Goal: Transaction & Acquisition: Download file/media

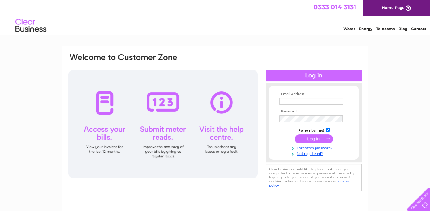
scroll to position [31, 0]
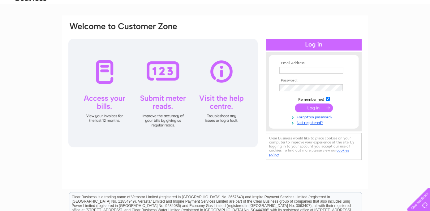
type input "elaine@bridalboutiquestirling.com"
click at [311, 103] on input "submit" at bounding box center [314, 107] width 38 height 9
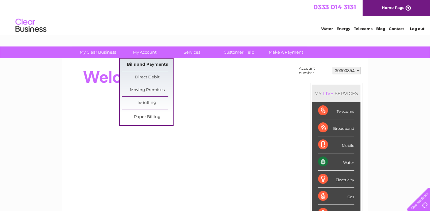
click at [151, 63] on link "Bills and Payments" at bounding box center [147, 64] width 51 height 12
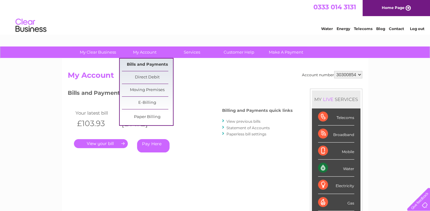
click at [143, 60] on link "Bills and Payments" at bounding box center [147, 64] width 51 height 12
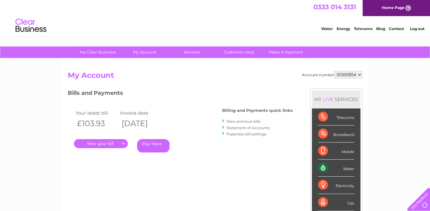
click at [105, 136] on div ". Pay Here" at bounding box center [136, 134] width 124 height 9
drag, startPoint x: 107, startPoint y: 147, endPoint x: 107, endPoint y: 144, distance: 3.4
click at [107, 147] on link "." at bounding box center [101, 143] width 54 height 9
click at [108, 142] on link "." at bounding box center [101, 143] width 54 height 9
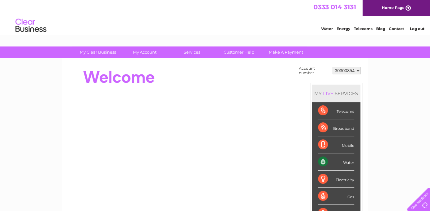
scroll to position [31, 0]
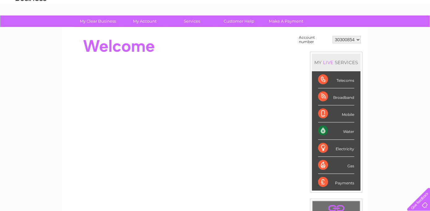
click at [322, 78] on div "Telecoms" at bounding box center [336, 79] width 36 height 17
click at [346, 80] on div "Telecoms" at bounding box center [336, 79] width 36 height 17
click at [321, 78] on div "Telecoms" at bounding box center [336, 79] width 36 height 17
click at [345, 80] on div "Telecoms" at bounding box center [336, 79] width 36 height 17
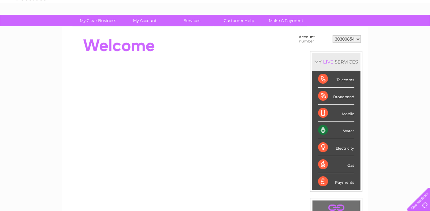
scroll to position [0, 0]
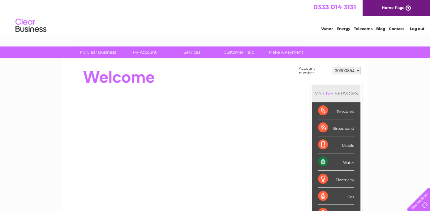
click at [362, 28] on link "Telecoms" at bounding box center [363, 28] width 19 height 5
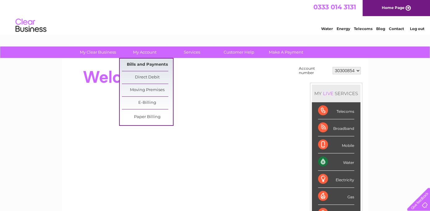
click at [147, 62] on link "Bills and Payments" at bounding box center [147, 64] width 51 height 12
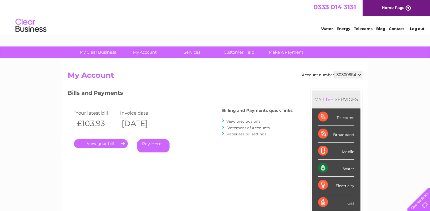
click at [106, 142] on link "." at bounding box center [101, 143] width 54 height 9
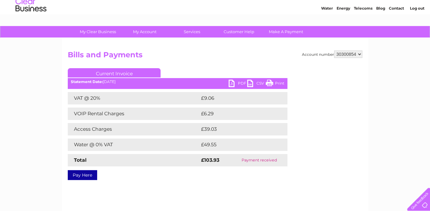
scroll to position [31, 0]
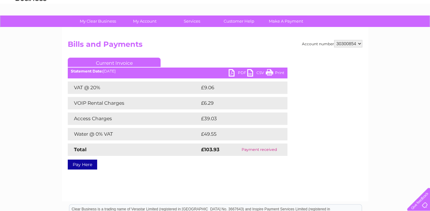
click at [243, 71] on link "PDF" at bounding box center [238, 73] width 19 height 9
